Goal: Obtain resource: Download file/media

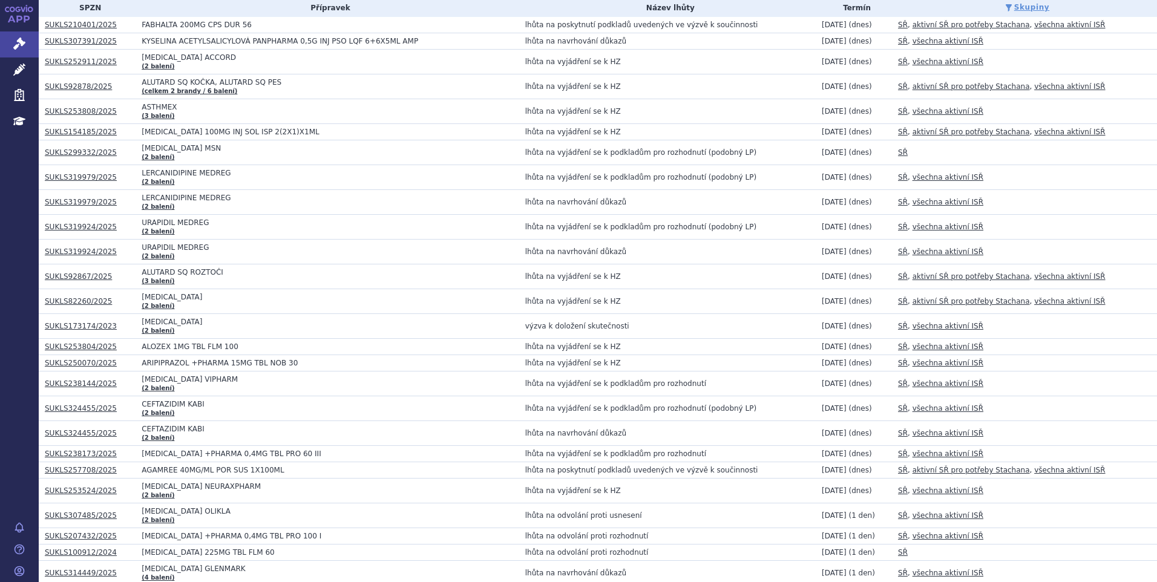
scroll to position [121, 0]
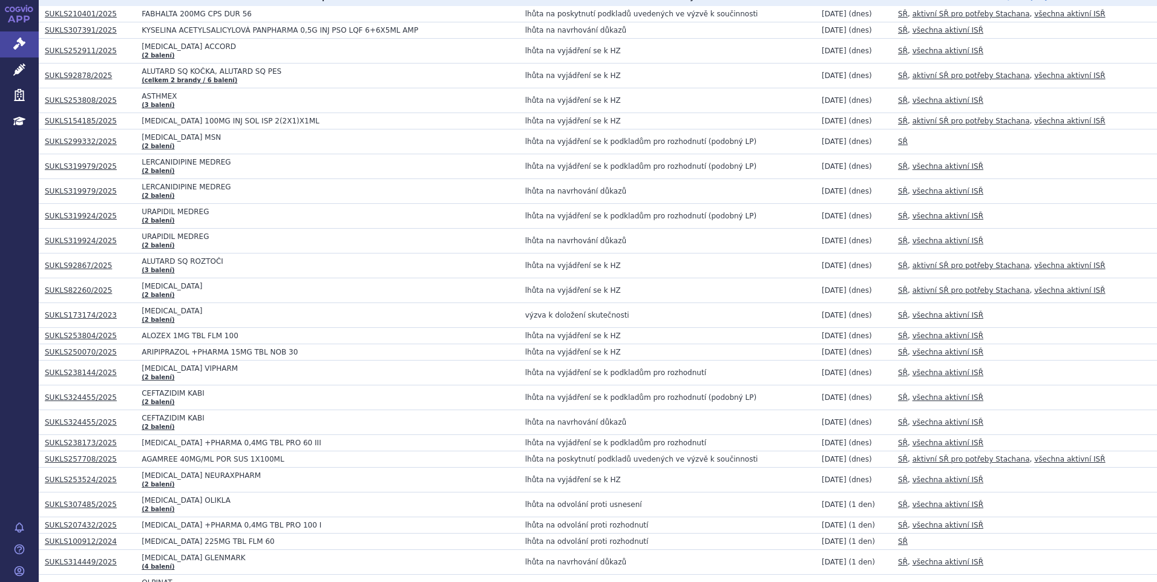
click at [73, 292] on link "SUKLS82260/2025" at bounding box center [78, 290] width 67 height 8
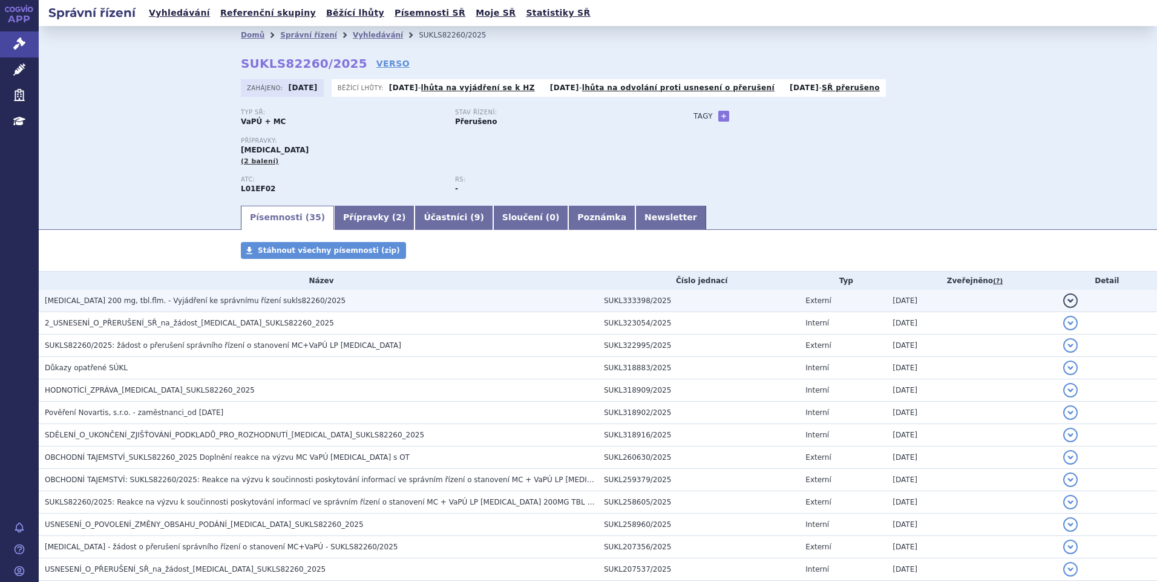
click at [106, 297] on span "KISQALI 200 mg, tbl.flm. - Vyjádření ke správnímu řízení sukls82260/2025" at bounding box center [195, 301] width 301 height 8
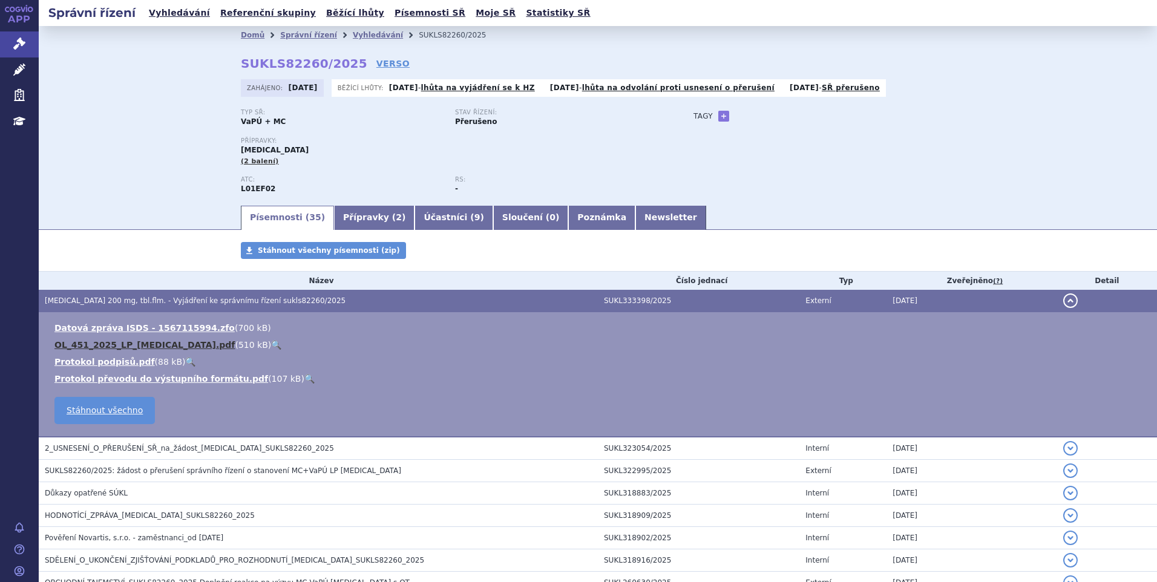
click at [134, 349] on link "OL_451_2025_LP_KISQALI.pdf" at bounding box center [144, 345] width 180 height 10
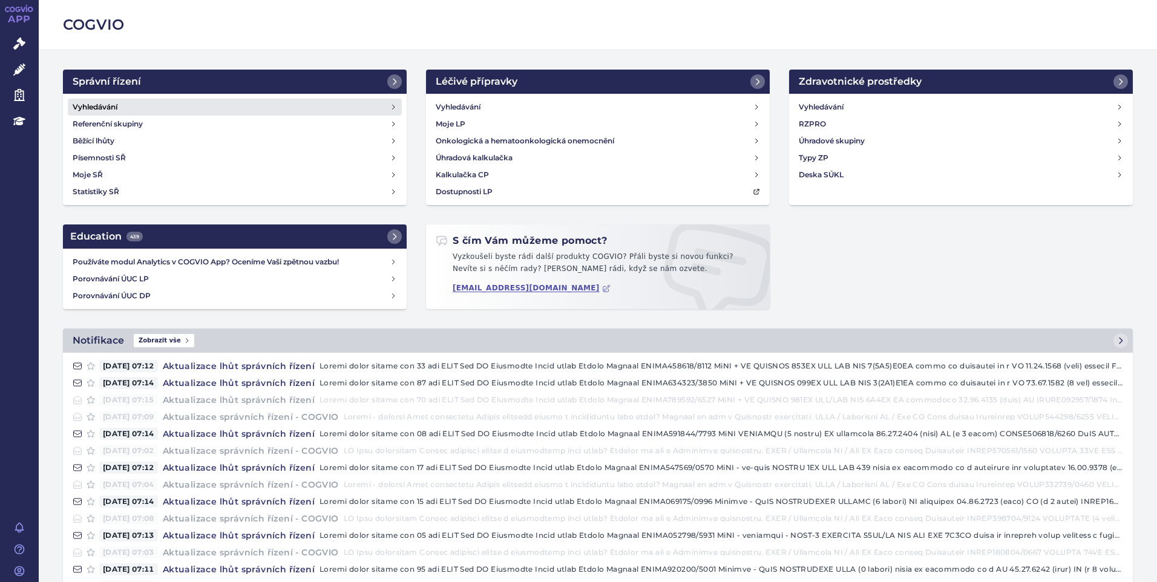
click at [103, 114] on link "Vyhledávání" at bounding box center [235, 107] width 334 height 17
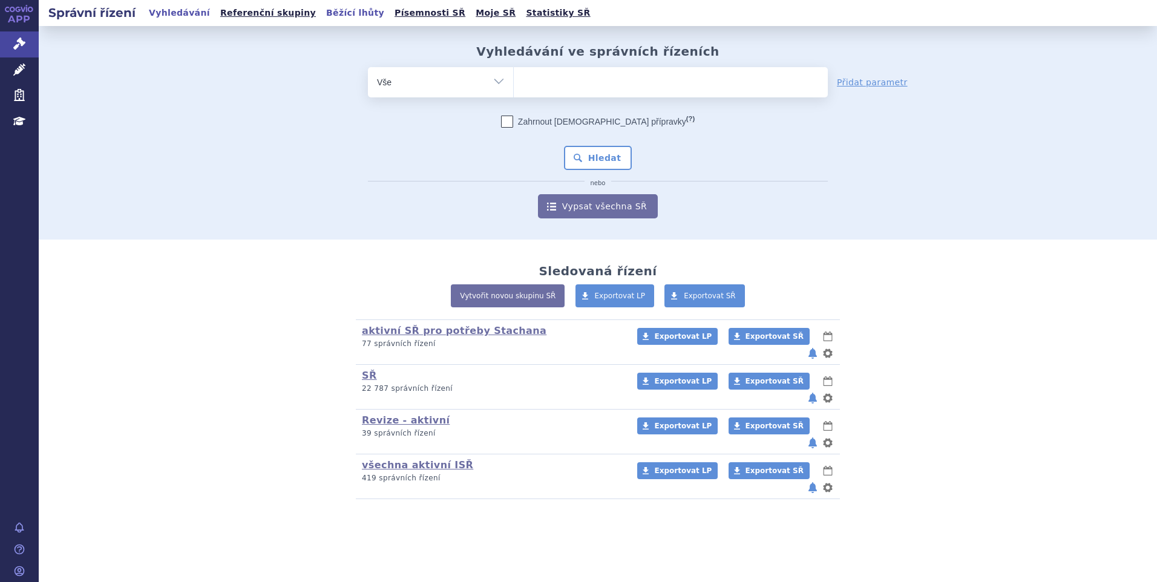
click at [323, 15] on link "Běžící lhůty" at bounding box center [355, 13] width 65 height 16
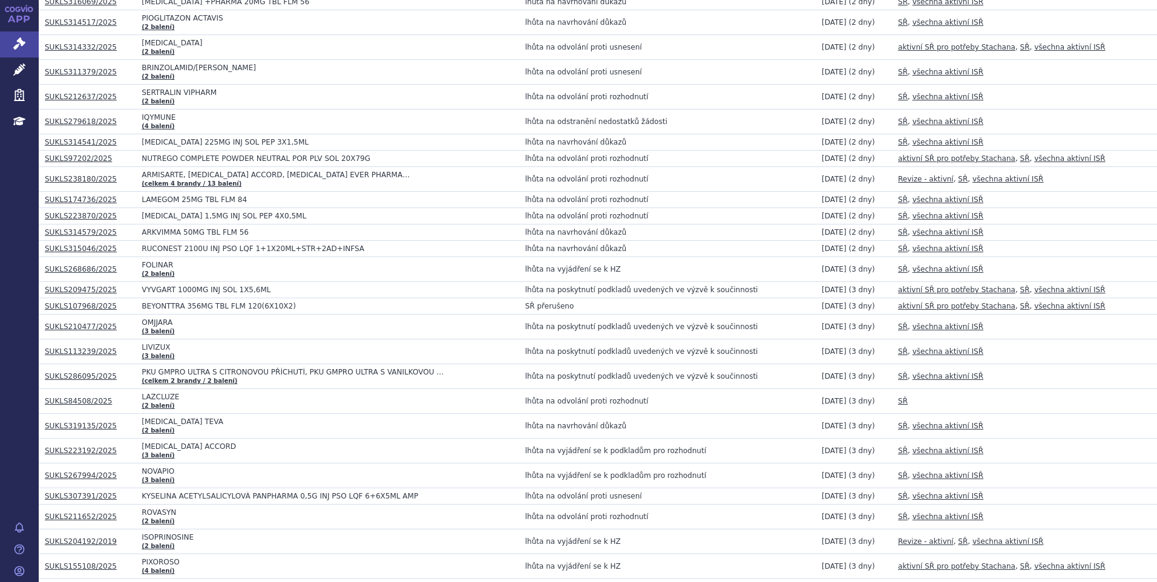
scroll to position [1271, 0]
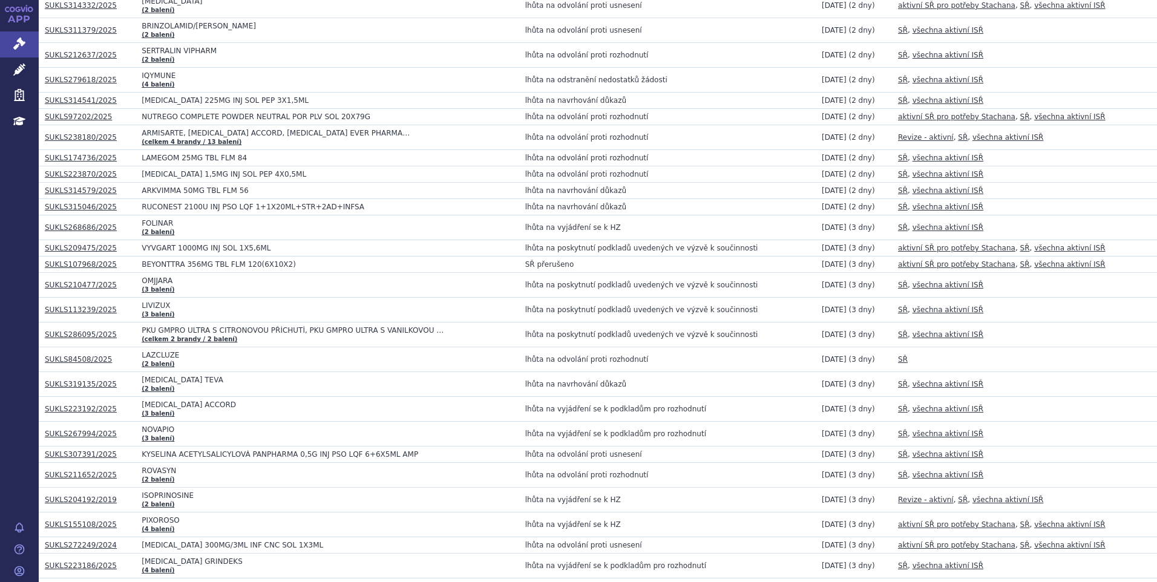
drag, startPoint x: 64, startPoint y: 278, endPoint x: 54, endPoint y: 286, distance: 12.0
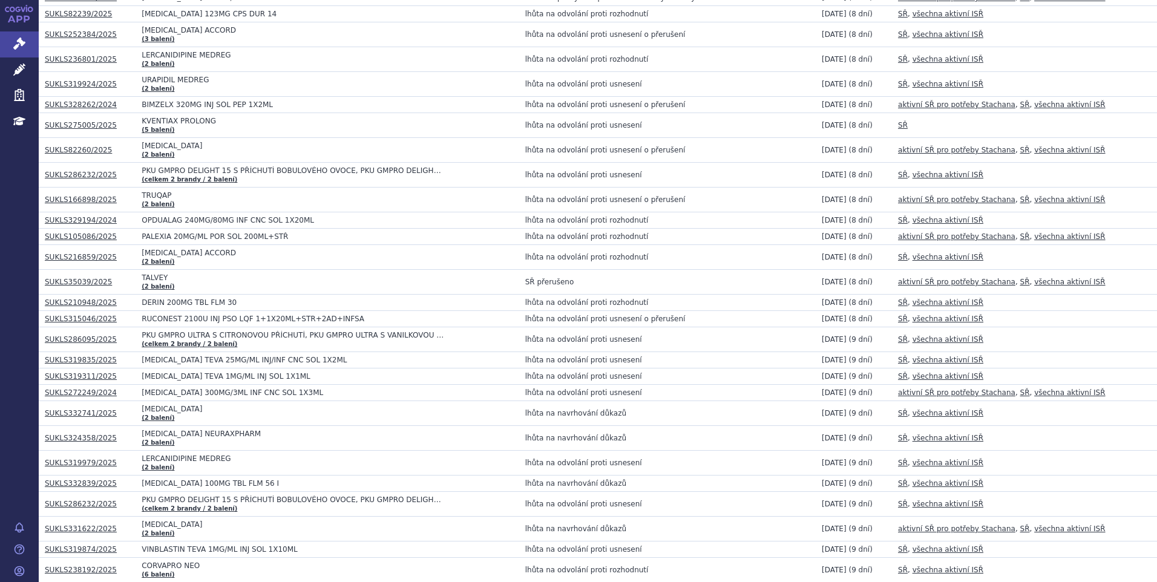
scroll to position [3148, 0]
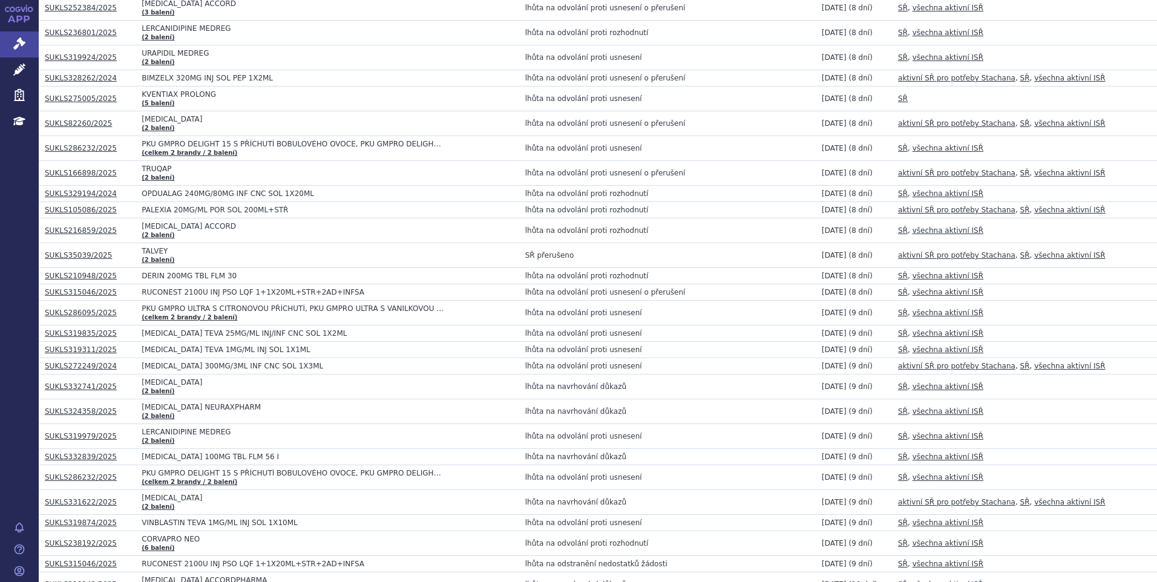
drag, startPoint x: 97, startPoint y: 460, endPoint x: 90, endPoint y: 460, distance: 6.7
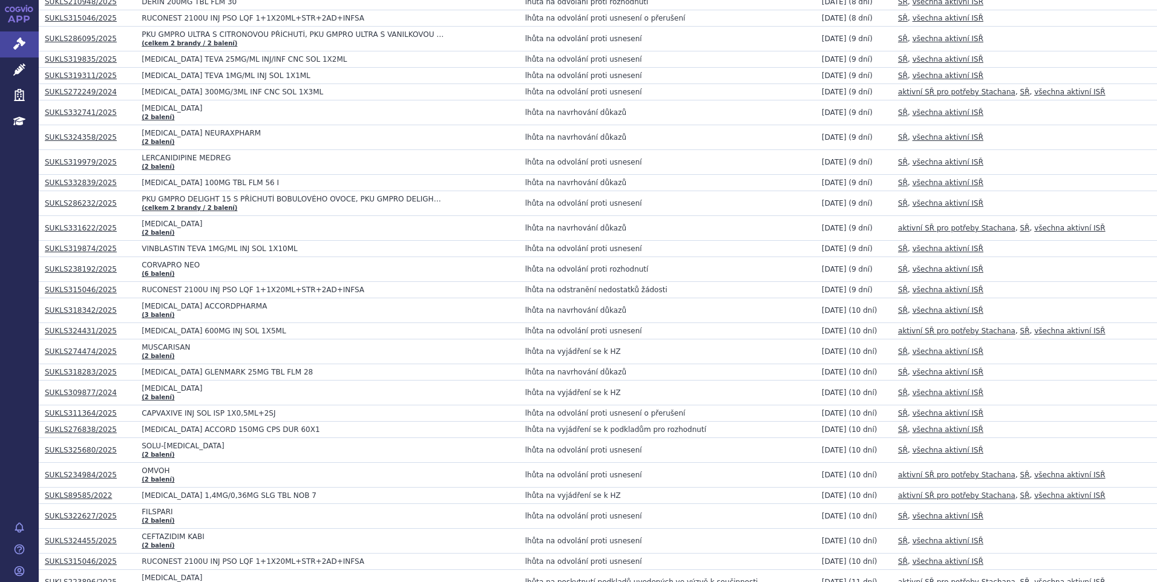
scroll to position [3450, 0]
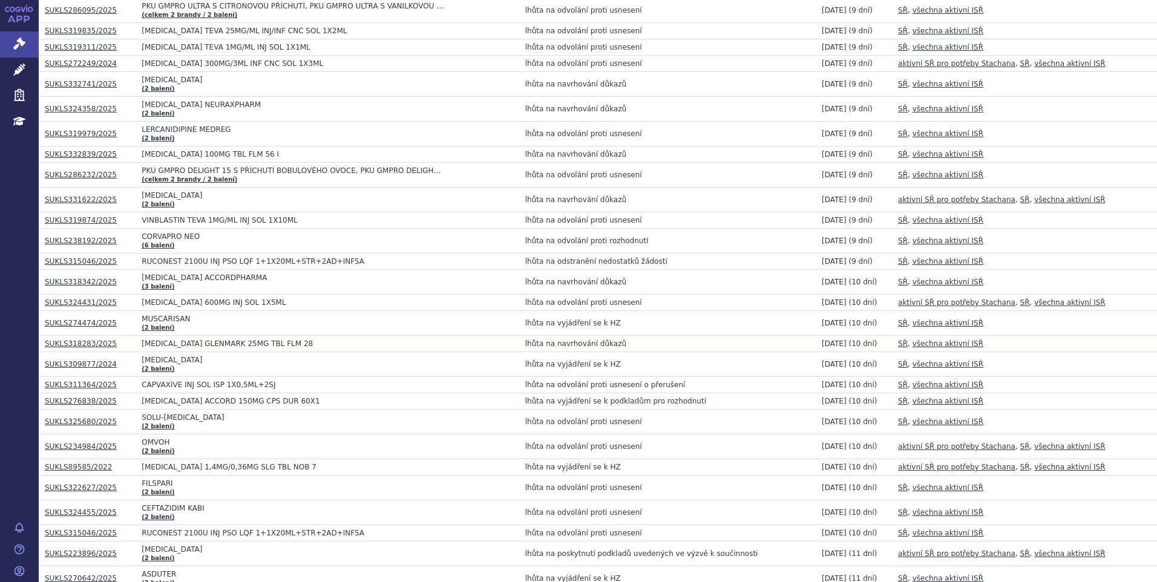
drag, startPoint x: 76, startPoint y: 357, endPoint x: 64, endPoint y: 366, distance: 15.6
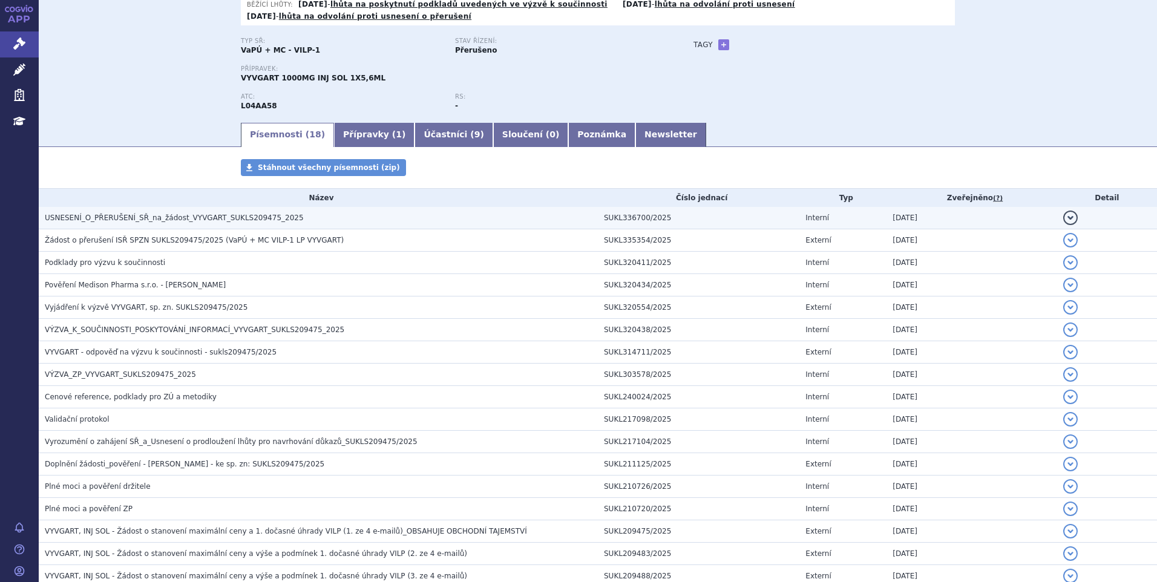
scroll to position [121, 0]
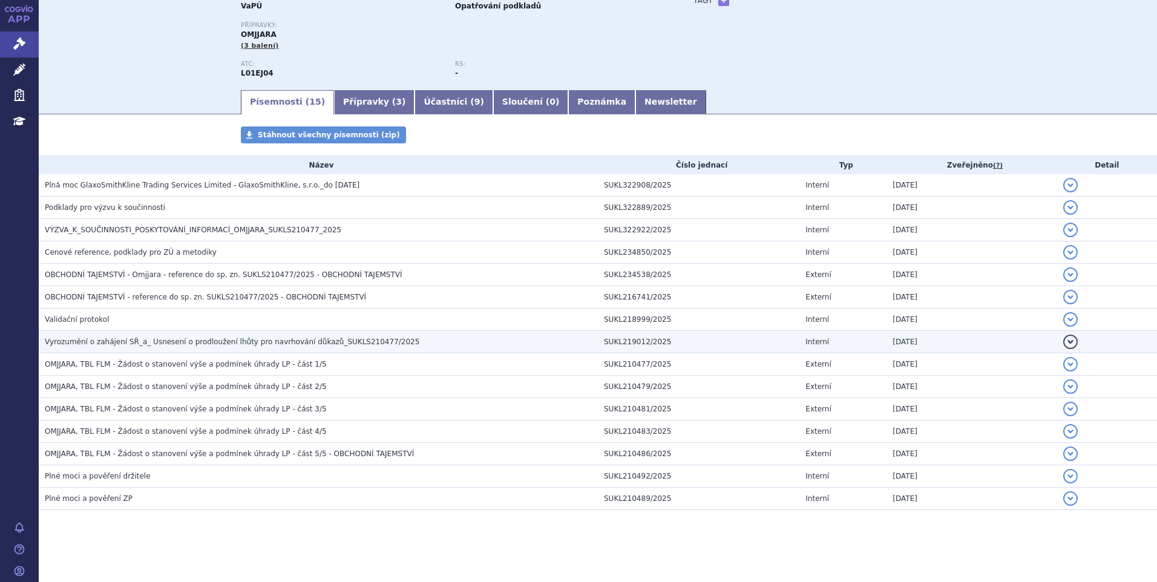
scroll to position [116, 0]
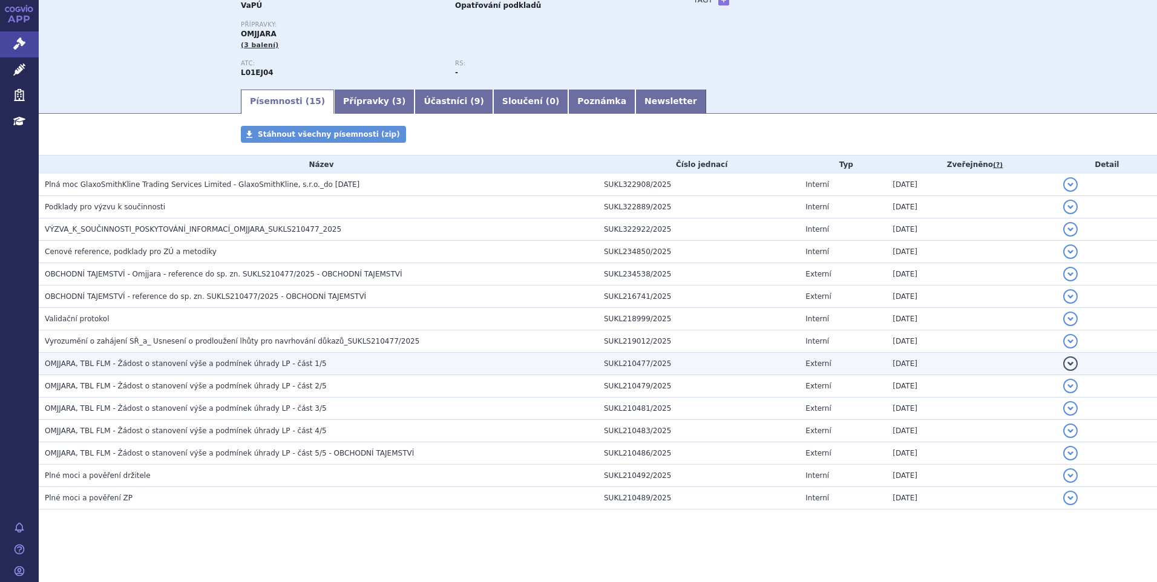
click at [224, 362] on span "OMJJARA, TBL FLM - Žádost o stanovení výše a podmínek úhrady LP - část 1/5" at bounding box center [186, 364] width 282 height 8
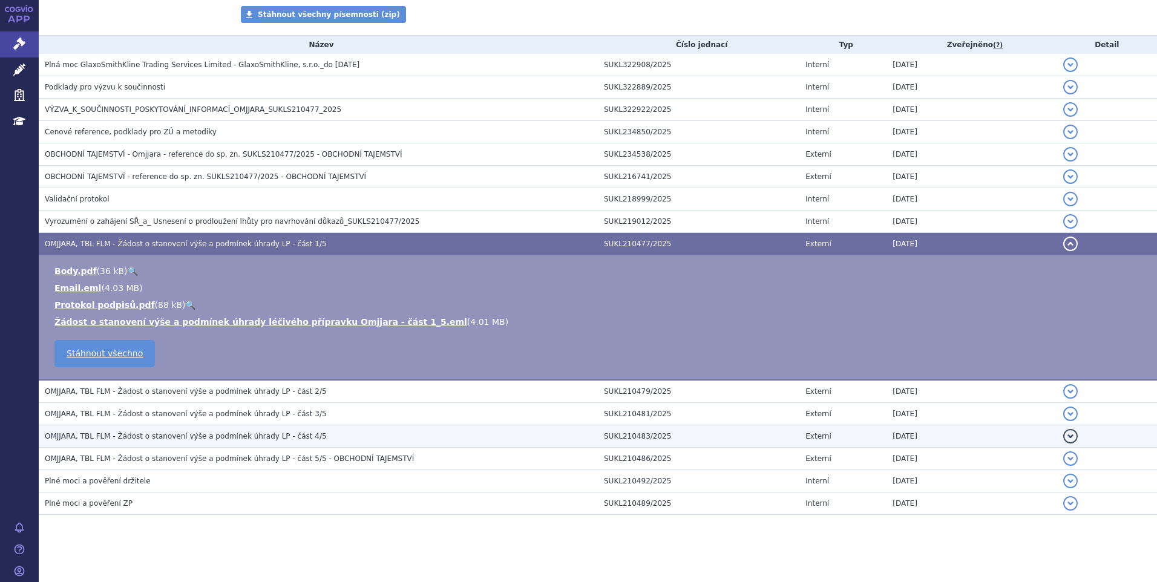
scroll to position [242, 0]
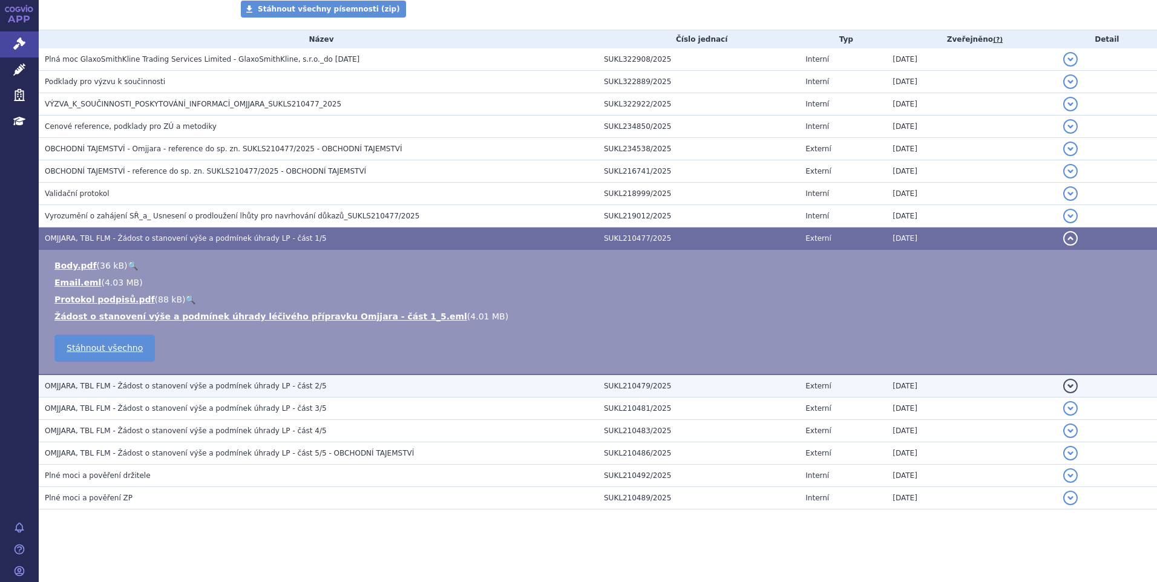
click at [225, 388] on span "OMJJARA, TBL FLM - Žádost o stanovení výše a podmínek úhrady LP - část 2/5" at bounding box center [186, 386] width 282 height 8
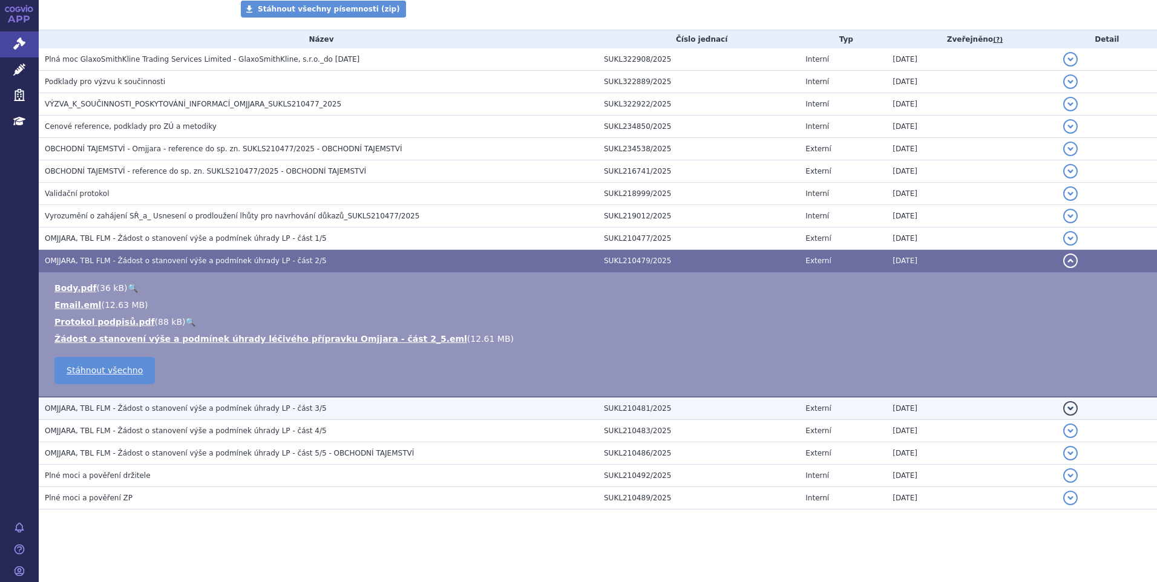
click at [222, 410] on span "OMJJARA, TBL FLM - Žádost o stanovení výše a podmínek úhrady LP - část 3/5" at bounding box center [186, 408] width 282 height 8
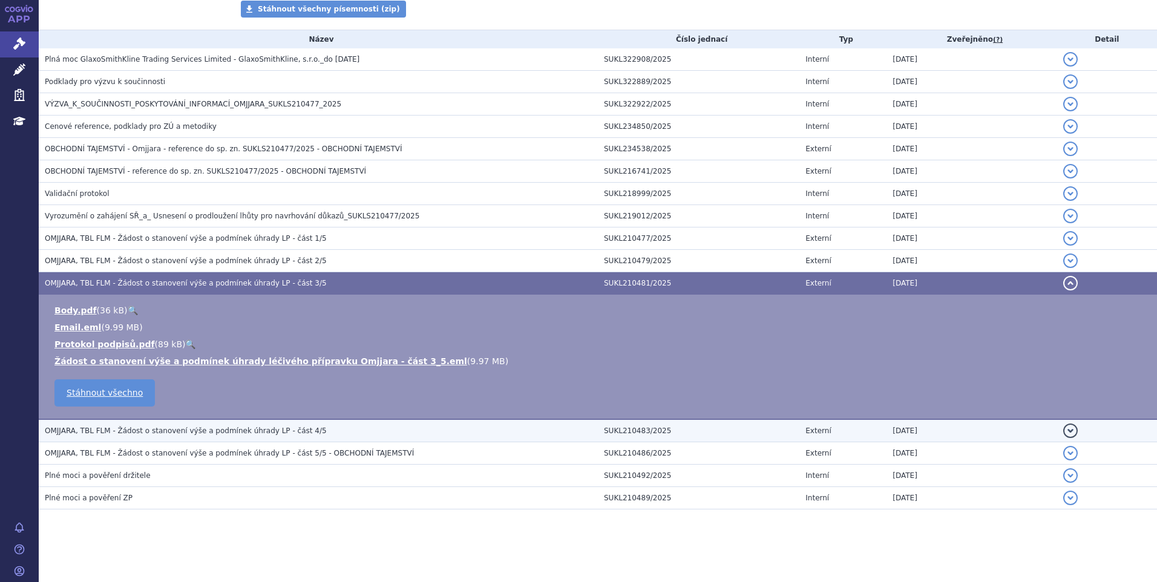
click at [220, 438] on td "OMJJARA, TBL FLM - Žádost o stanovení výše a podmínek úhrady LP - část 4/5" at bounding box center [318, 431] width 559 height 23
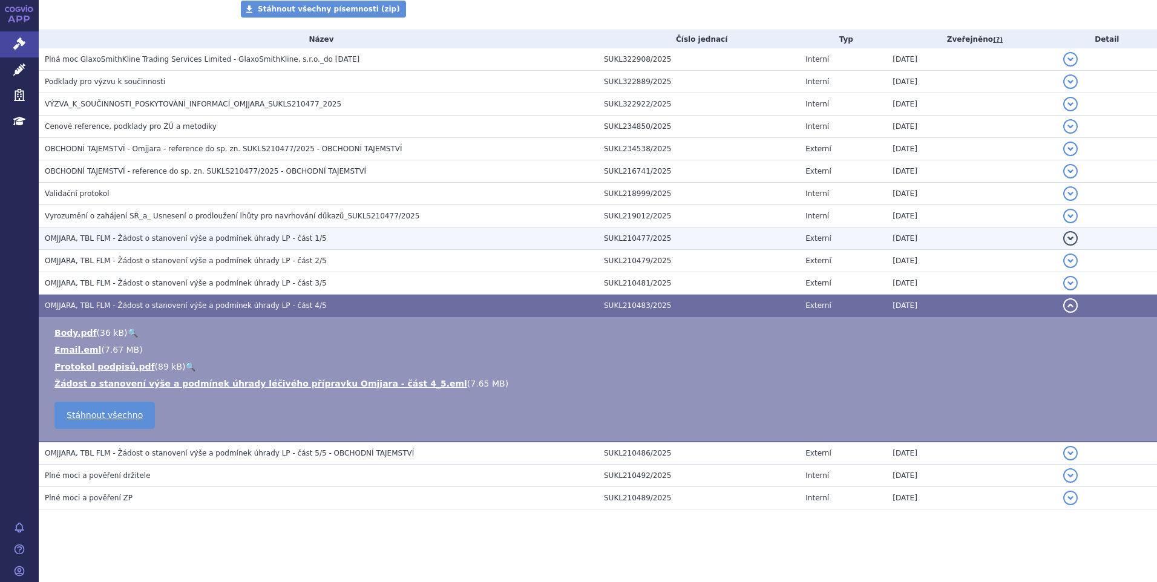
click at [208, 239] on span "OMJJARA, TBL FLM - Žádost o stanovení výše a podmínek úhrady LP - část 1/5" at bounding box center [186, 238] width 282 height 8
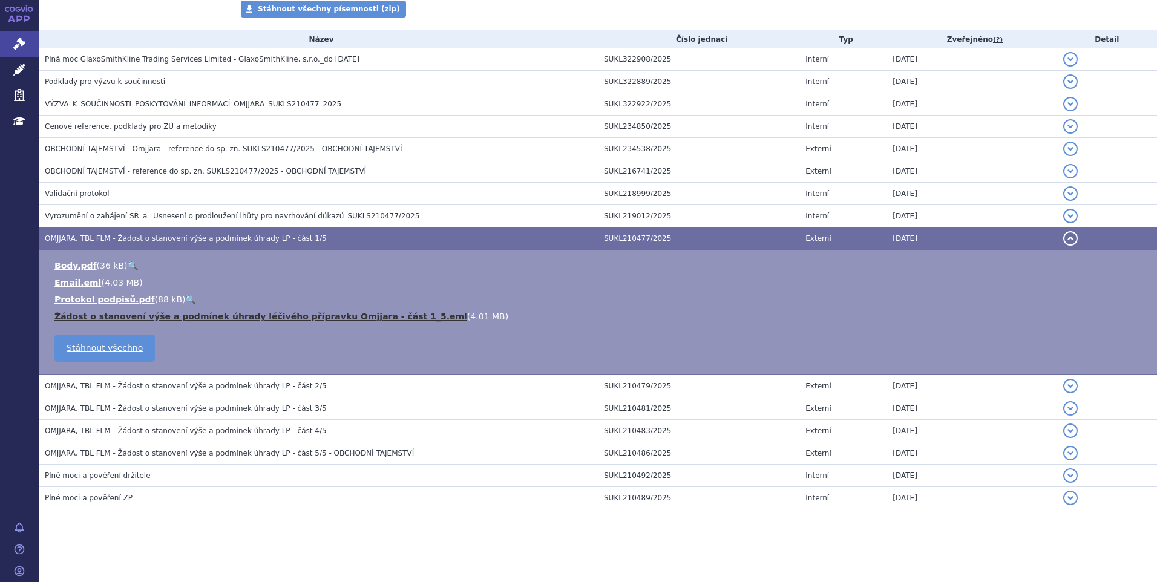
click at [198, 321] on link "Žádost o stanovení výše a podmínek úhrady léčivého přípravku Omjjara - část 1_5…" at bounding box center [260, 317] width 413 height 10
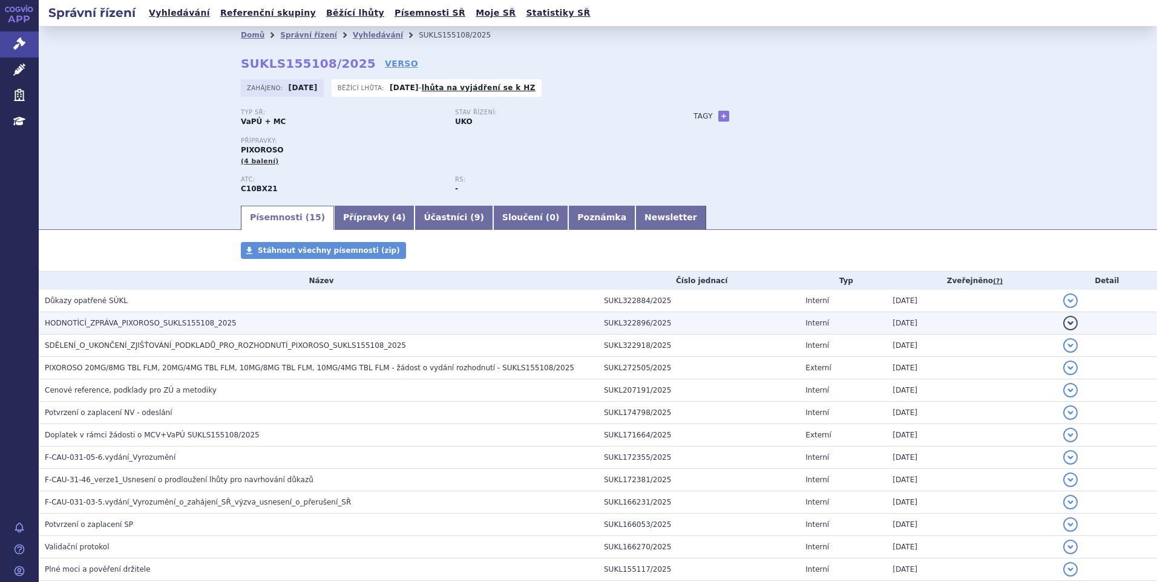
click at [152, 318] on h3 "HODNOTÍCÍ_ZPRÁVA_PIXOROSO_SUKLS155108_2025" at bounding box center [321, 323] width 553 height 12
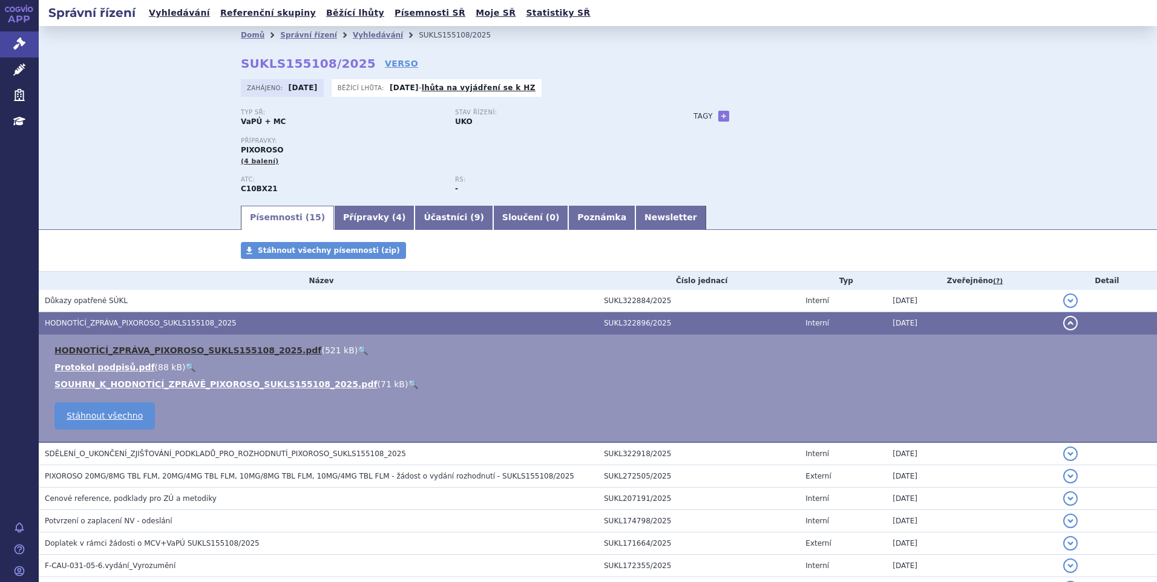
click at [156, 355] on link "HODNOTÍCÍ_ZPRÁVA_PIXOROSO_SUKLS155108_2025.pdf" at bounding box center [187, 351] width 267 height 10
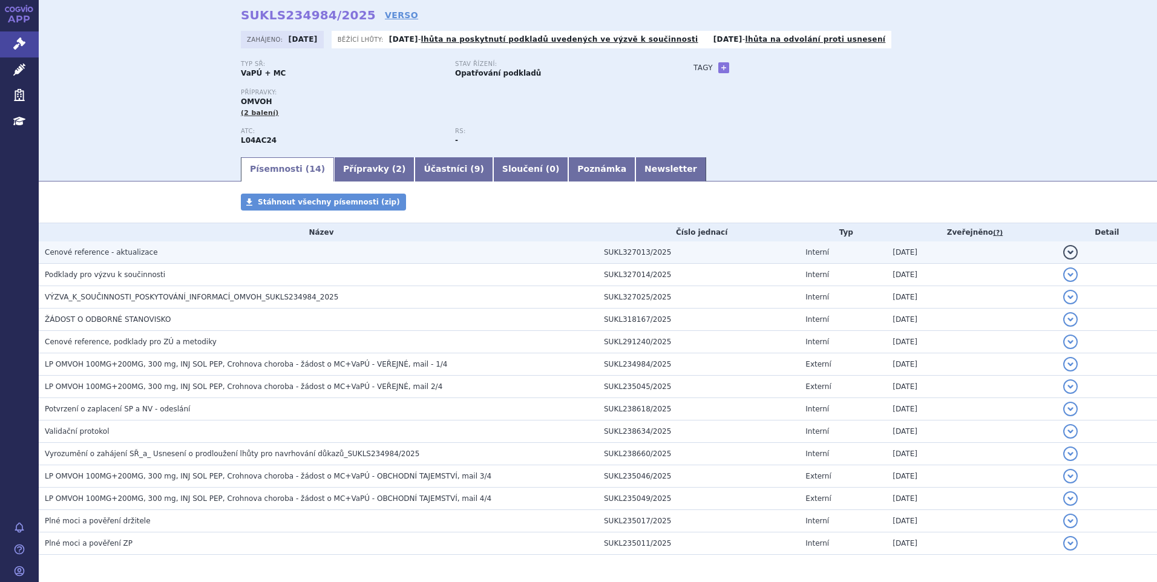
scroll to position [94, 0]
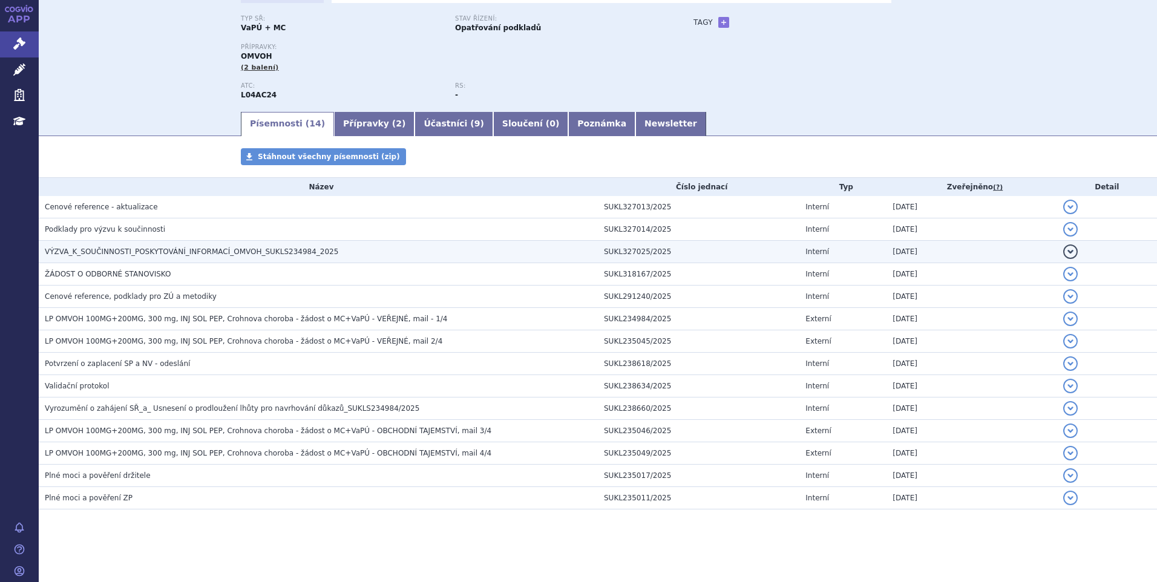
click at [217, 253] on span "VÝZVA_K_SOUČINNOSTI_POSKYTOVÁNÍ_INFORMACÍ_OMVOH_SUKLS234984_2025" at bounding box center [192, 252] width 294 height 8
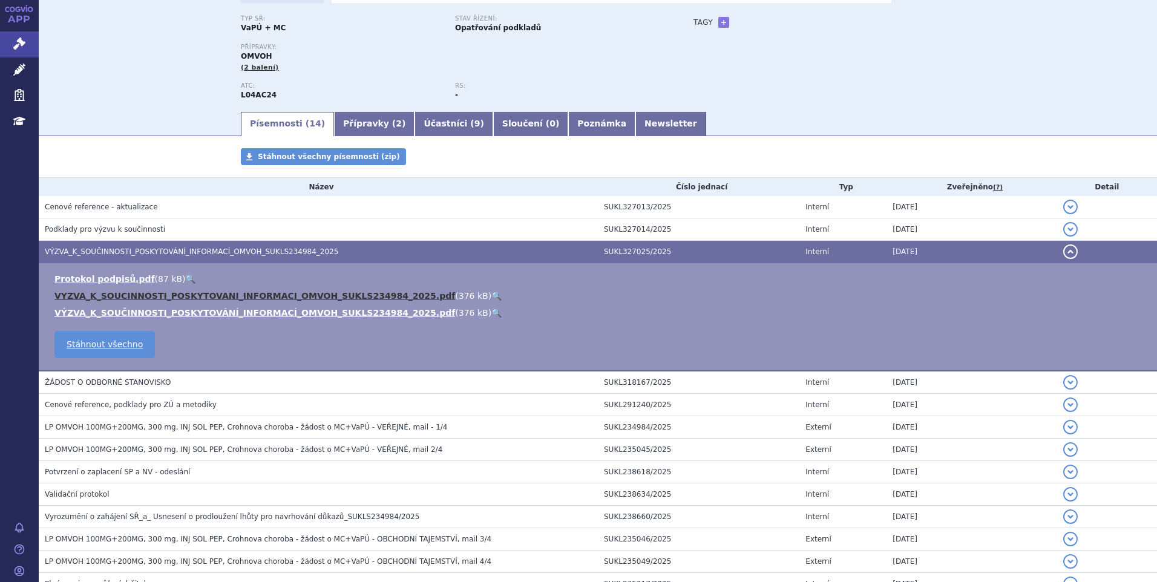
click at [215, 291] on link "VYZVA_K_SOUCINNOSTI_POSKYTOVANI_INFORMACI_OMVOH_SUKLS234984_2025.pdf" at bounding box center [254, 296] width 401 height 10
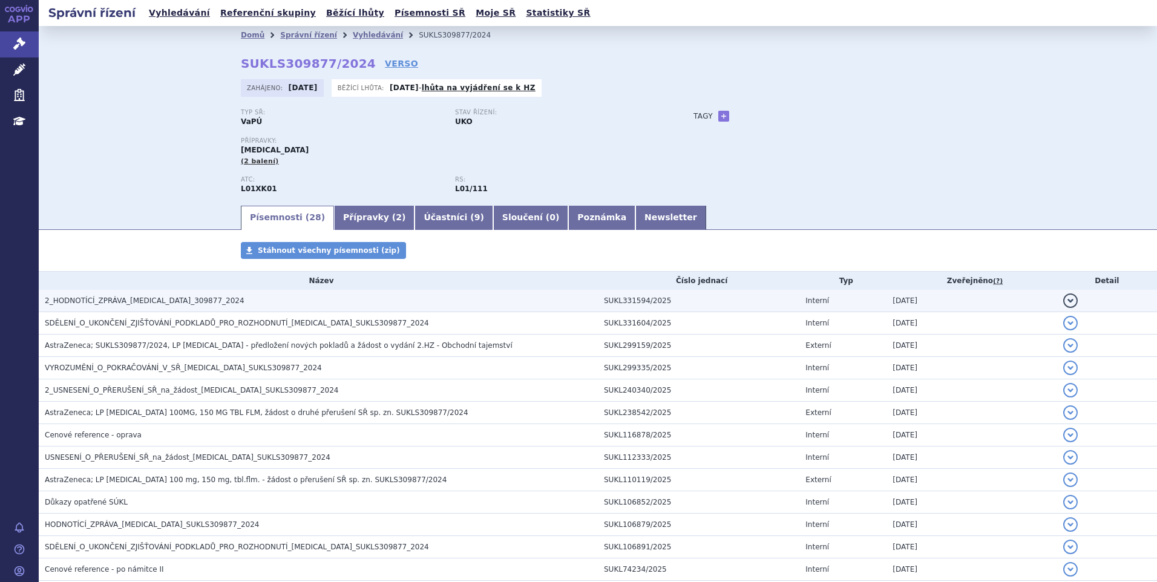
click at [167, 300] on span "2_HODNOTÍCÍ_ZPRÁVA_[MEDICAL_DATA]_309877_2024" at bounding box center [145, 301] width 200 height 8
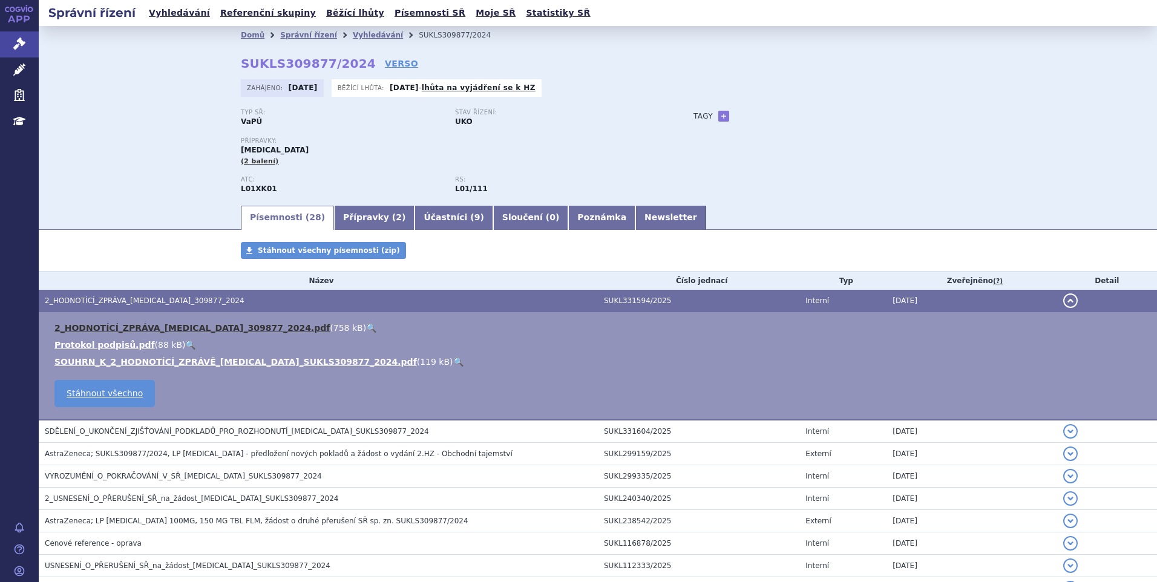
click at [150, 327] on link "2_HODNOTÍCÍ_ZPRÁVA_[MEDICAL_DATA]_309877_2024.pdf" at bounding box center [191, 328] width 275 height 10
